Goal: Information Seeking & Learning: Learn about a topic

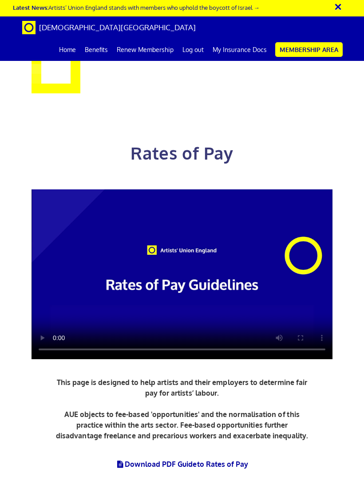
scroll to position [136, 0]
click at [217, 189] on video at bounding box center [182, 274] width 301 height 170
click at [182, 189] on video at bounding box center [182, 274] width 301 height 170
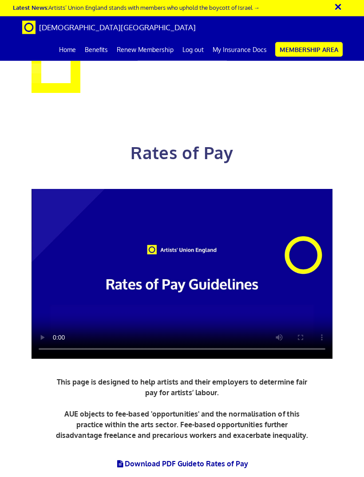
scroll to position [204, 0]
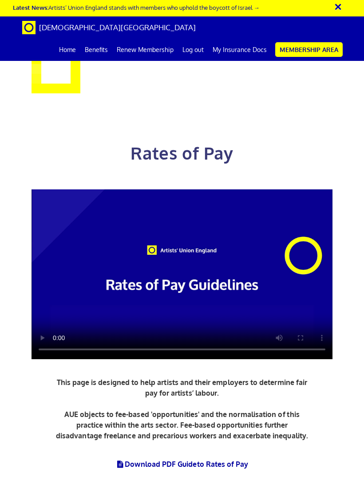
scroll to position [0, 382]
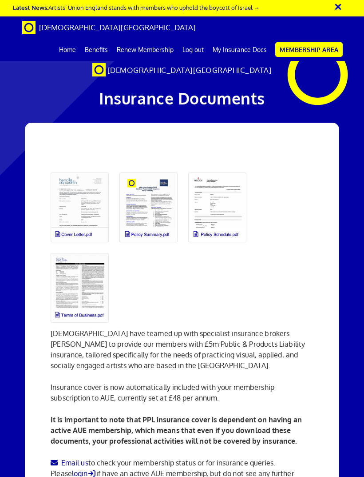
scroll to position [0, 13]
